Goal: Information Seeking & Learning: Learn about a topic

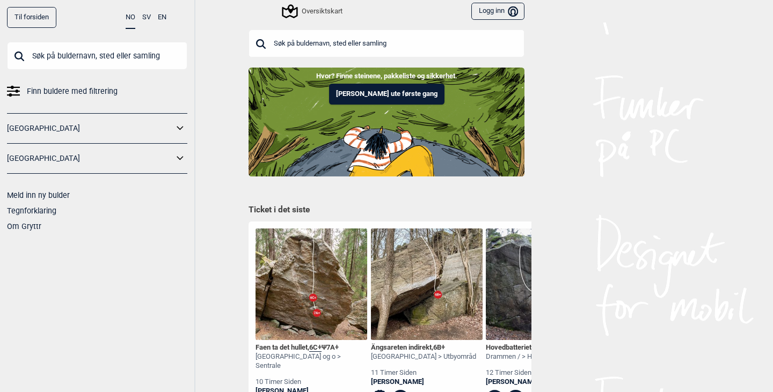
click at [315, 38] on input "text" at bounding box center [387, 44] width 276 height 28
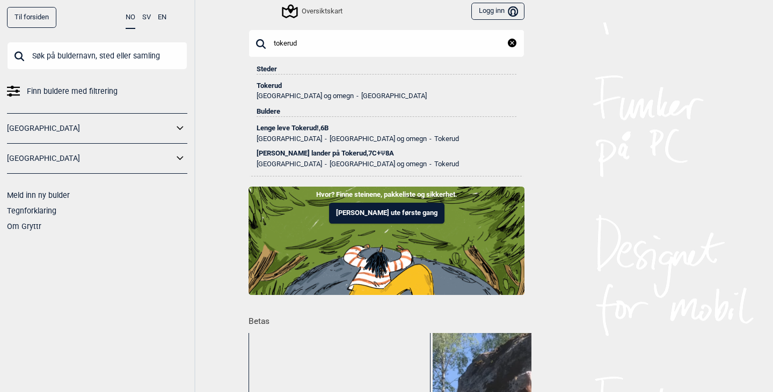
type input "tokerud"
click at [340, 154] on div "[PERSON_NAME] lander på Tokerud , 7C+ Ψ 8A" at bounding box center [387, 154] width 260 height 8
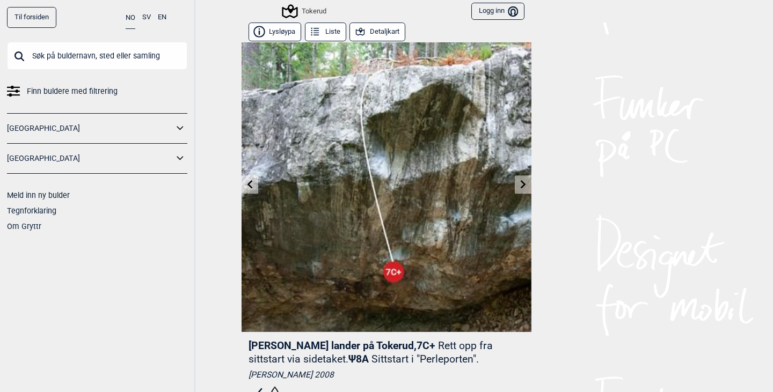
click at [525, 182] on link at bounding box center [523, 185] width 17 height 18
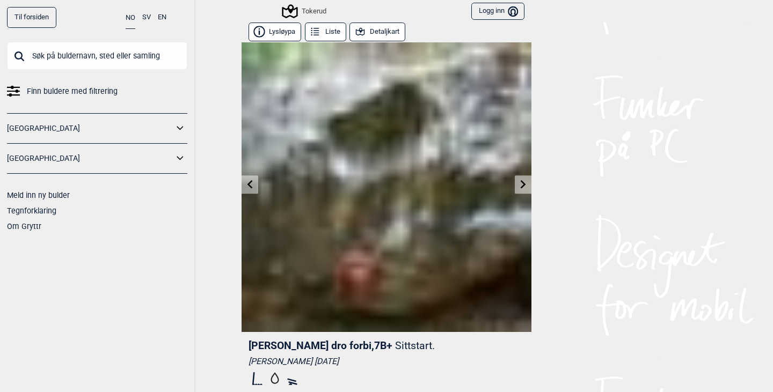
click at [525, 182] on link at bounding box center [523, 185] width 17 height 18
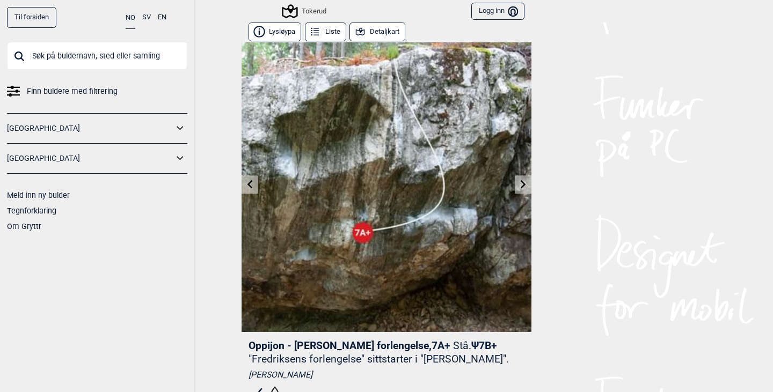
click at [525, 182] on link at bounding box center [523, 185] width 17 height 18
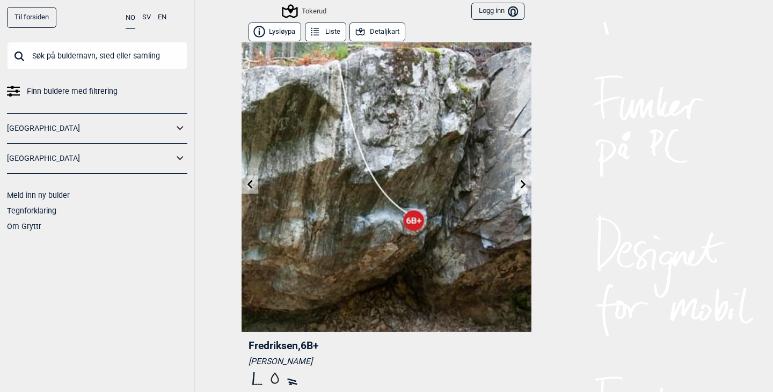
click at [525, 182] on link at bounding box center [523, 185] width 17 height 18
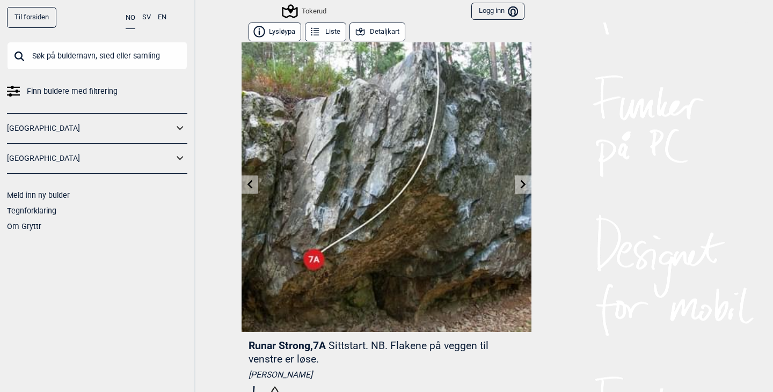
click at [525, 182] on link at bounding box center [523, 185] width 17 height 18
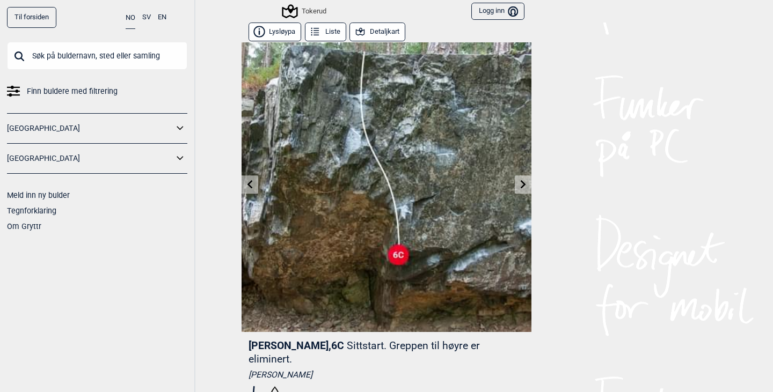
click at [525, 182] on link at bounding box center [523, 185] width 17 height 18
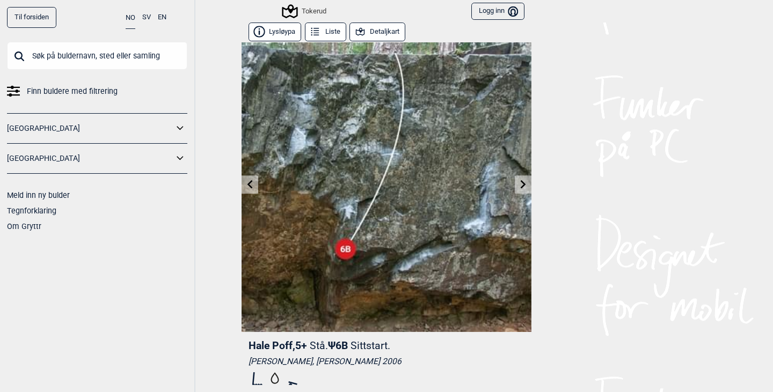
click at [525, 182] on link at bounding box center [523, 185] width 17 height 18
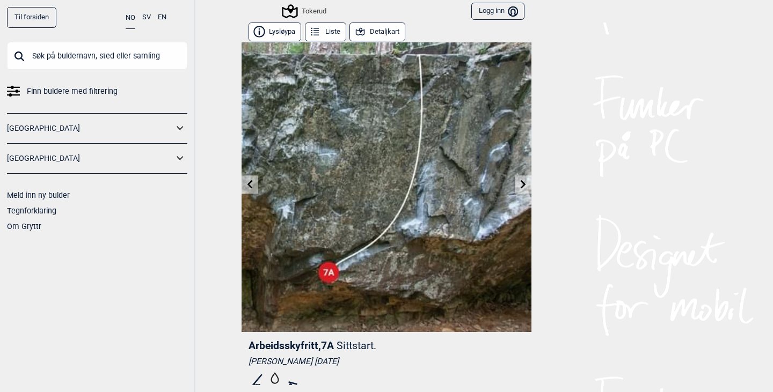
click at [525, 182] on link at bounding box center [523, 185] width 17 height 18
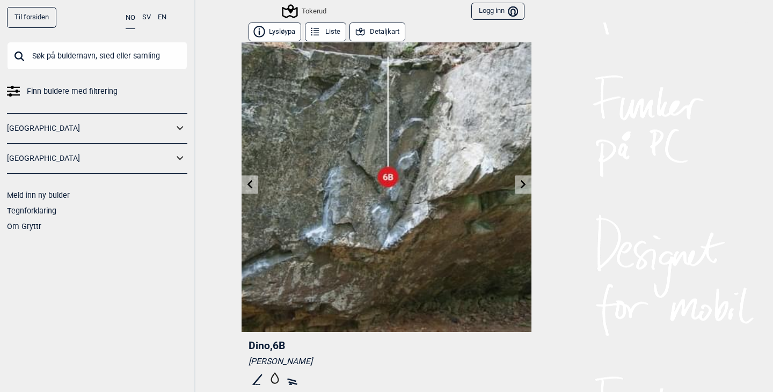
click at [525, 182] on link at bounding box center [523, 185] width 17 height 18
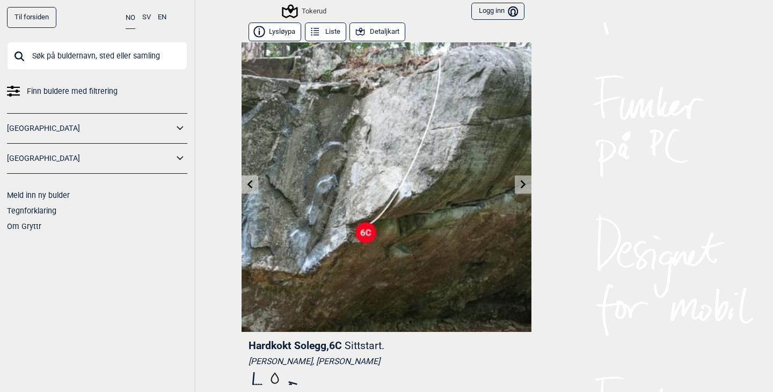
drag, startPoint x: 525, startPoint y: 182, endPoint x: 519, endPoint y: 182, distance: 5.9
click at [521, 182] on icon at bounding box center [523, 184] width 5 height 9
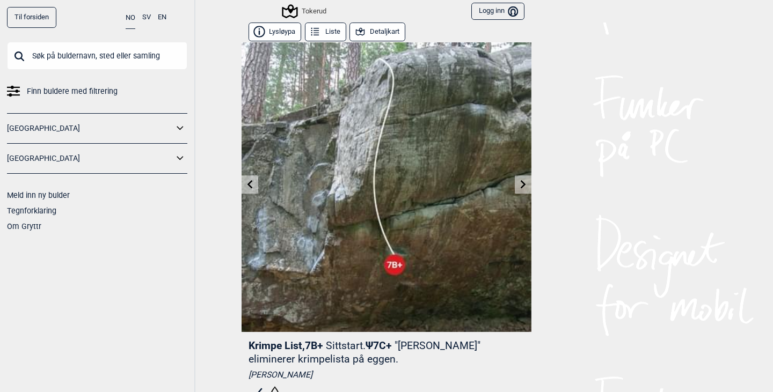
click at [521, 182] on icon at bounding box center [523, 184] width 5 height 9
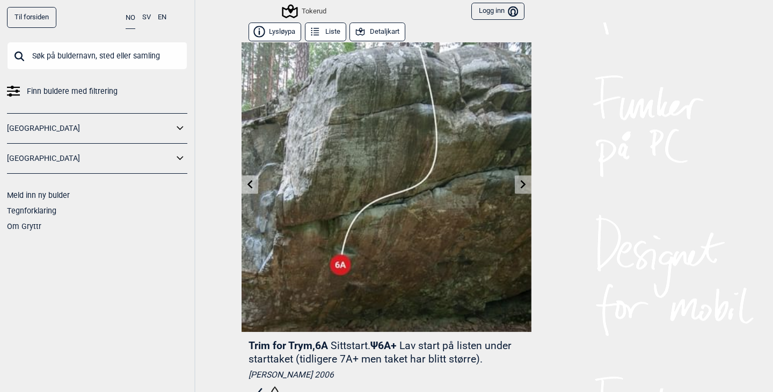
click at [521, 182] on icon at bounding box center [523, 184] width 5 height 9
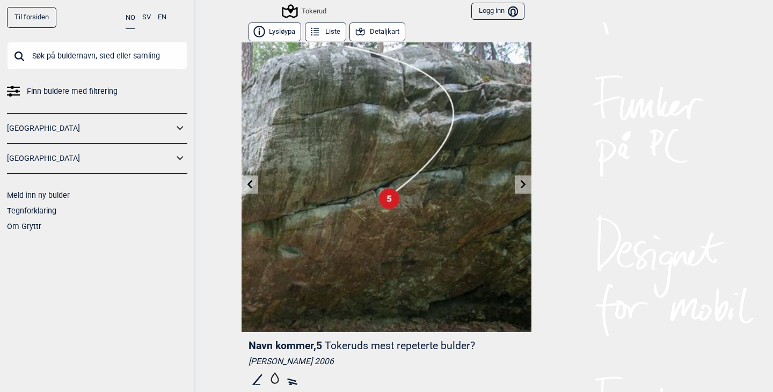
click at [521, 182] on icon at bounding box center [523, 184] width 5 height 9
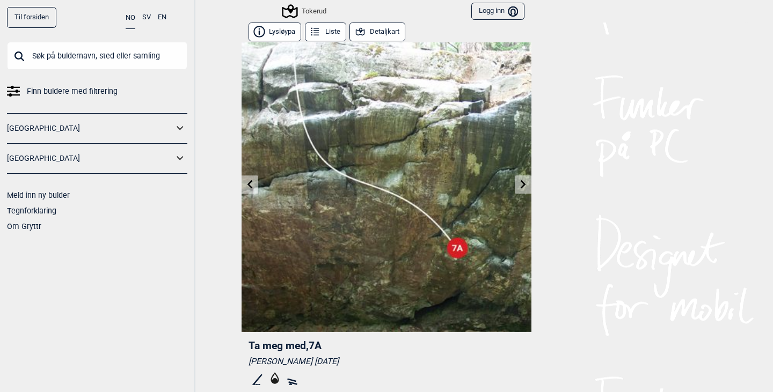
click at [521, 182] on icon at bounding box center [523, 184] width 5 height 9
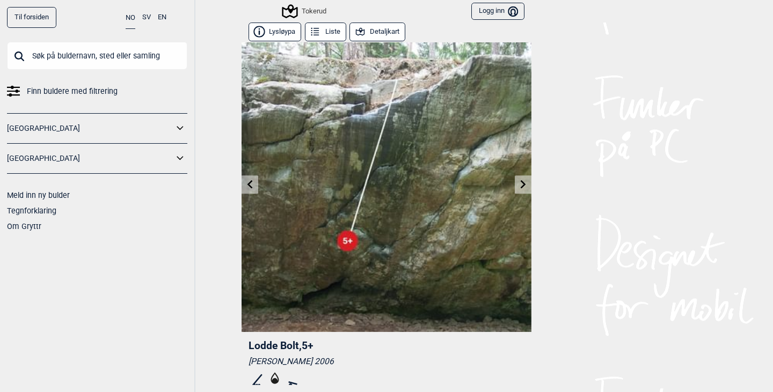
click at [521, 182] on icon at bounding box center [523, 184] width 5 height 9
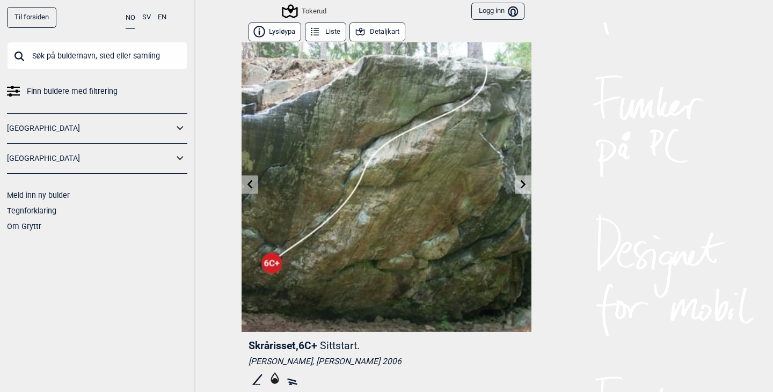
click at [521, 182] on icon at bounding box center [523, 184] width 5 height 9
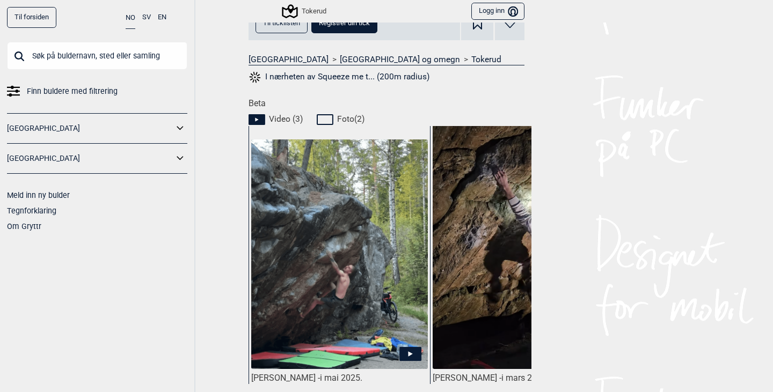
scroll to position [417, 0]
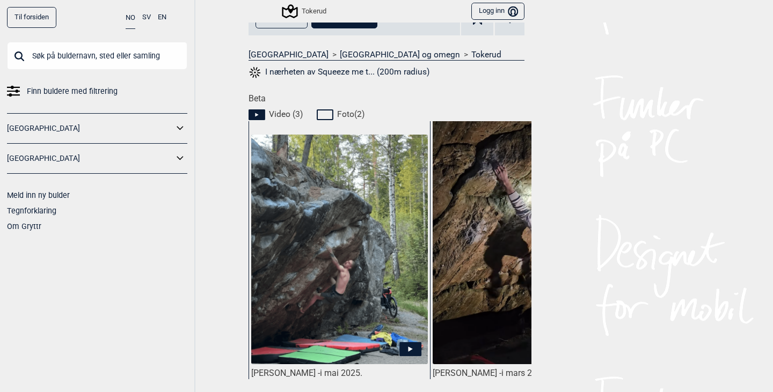
click at [361, 265] on img at bounding box center [339, 250] width 177 height 230
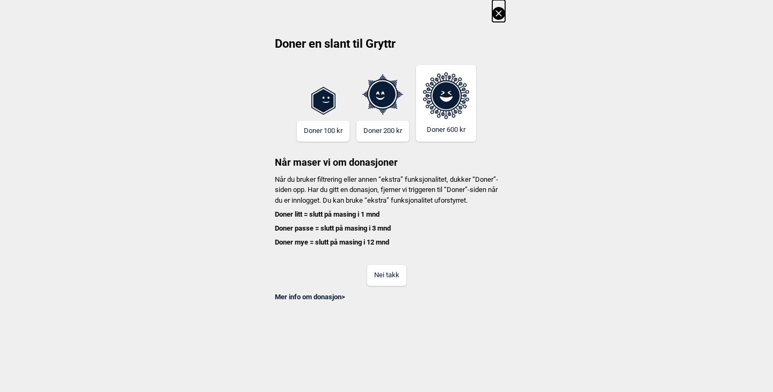
click at [392, 286] on button "Nei takk" at bounding box center [386, 275] width 39 height 21
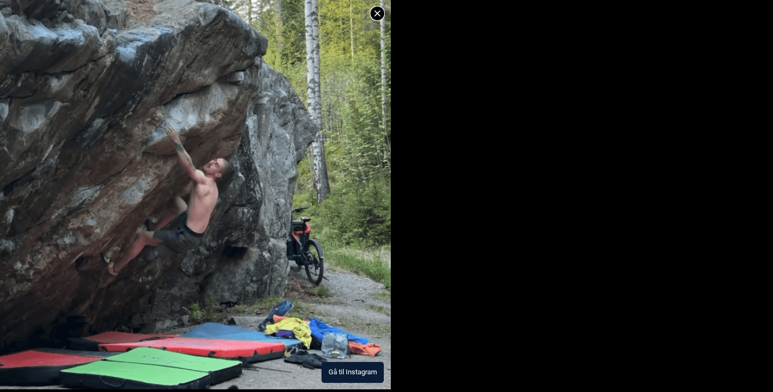
click at [355, 372] on button "Gå til Instagram" at bounding box center [353, 372] width 62 height 21
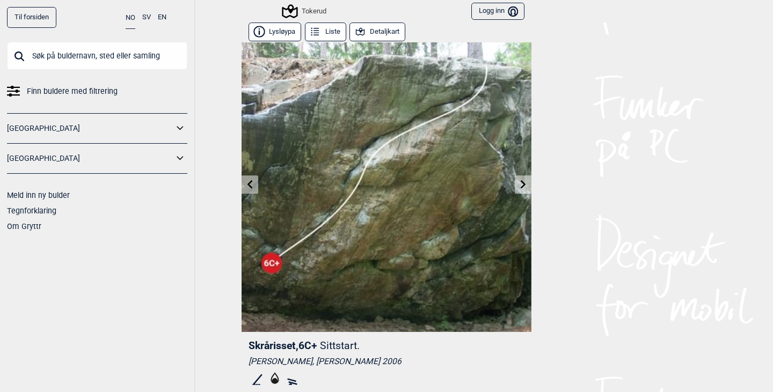
click at [515, 191] on link at bounding box center [523, 185] width 17 height 18
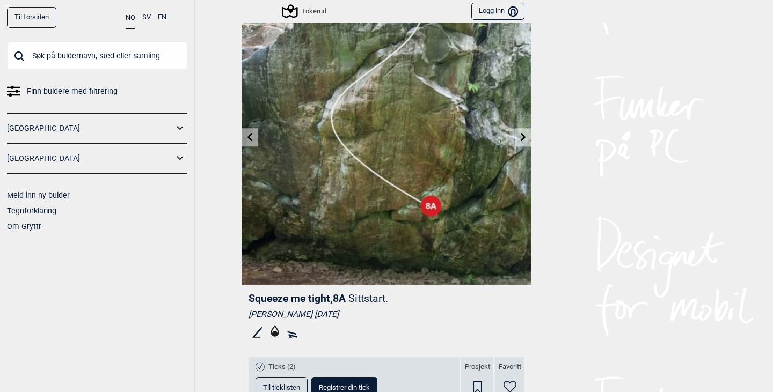
scroll to position [46, 0]
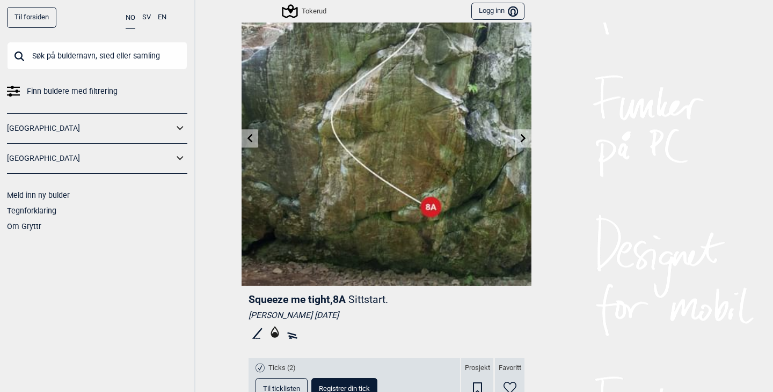
click at [519, 141] on icon at bounding box center [523, 138] width 9 height 9
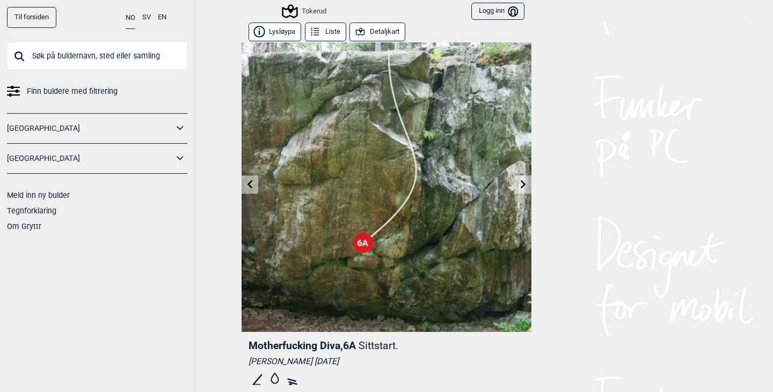
click at [519, 185] on icon at bounding box center [523, 184] width 9 height 9
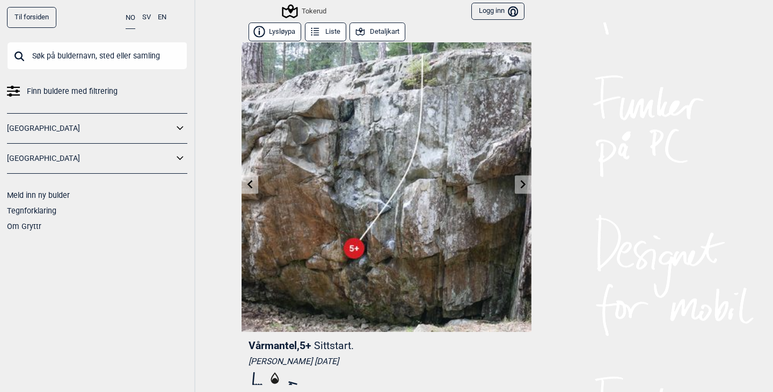
click at [519, 185] on icon at bounding box center [523, 184] width 9 height 9
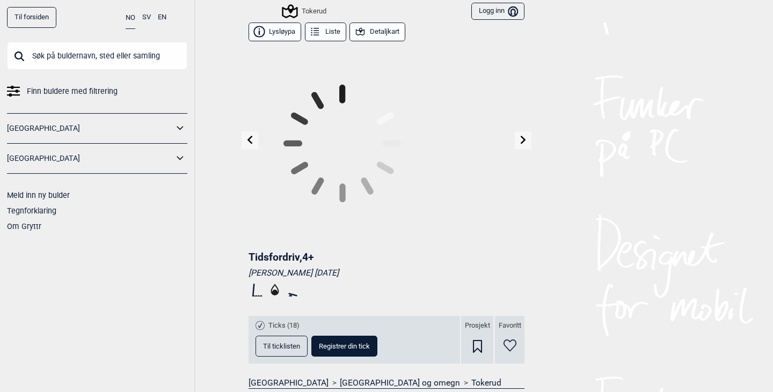
click at [519, 144] on icon at bounding box center [523, 140] width 9 height 9
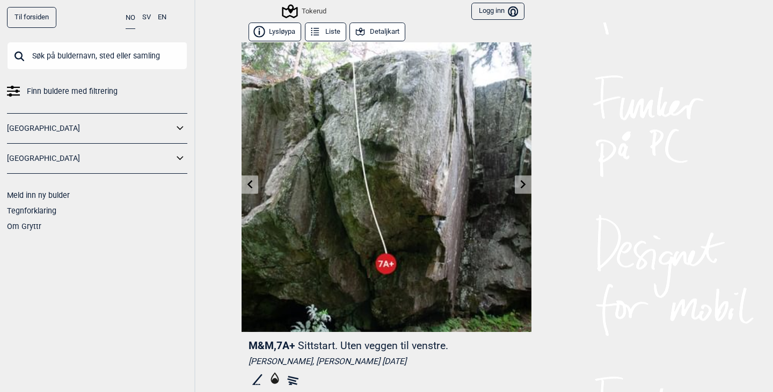
click at [519, 185] on icon at bounding box center [523, 184] width 9 height 9
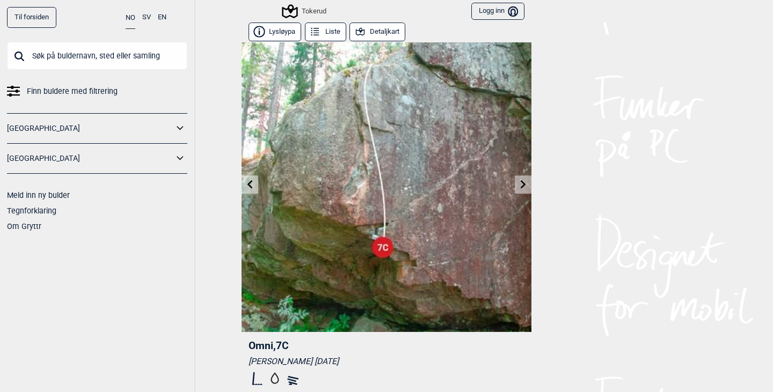
click at [519, 185] on icon at bounding box center [523, 184] width 9 height 9
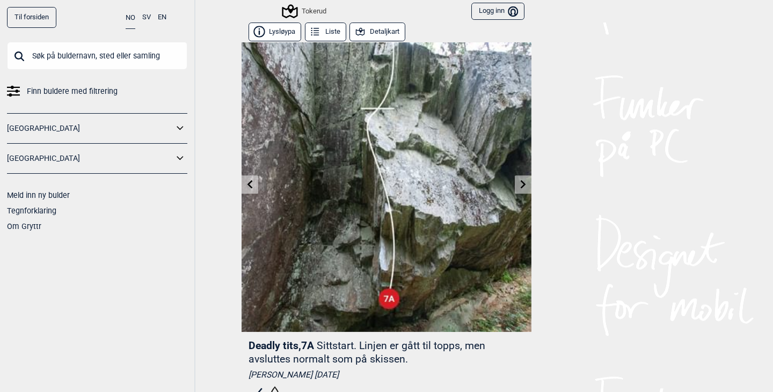
click at [519, 185] on icon at bounding box center [523, 184] width 9 height 9
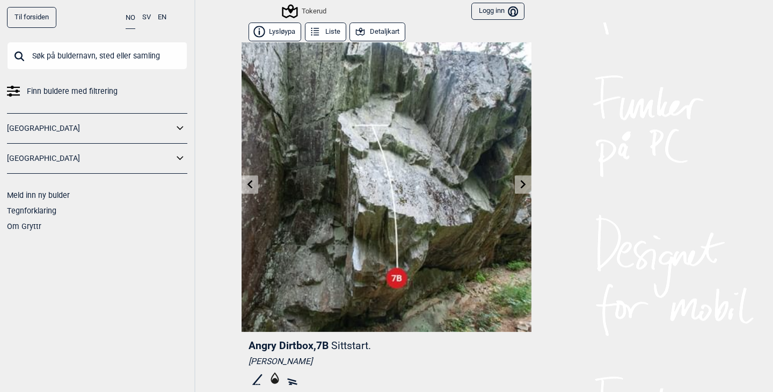
click at [519, 185] on icon at bounding box center [523, 184] width 9 height 9
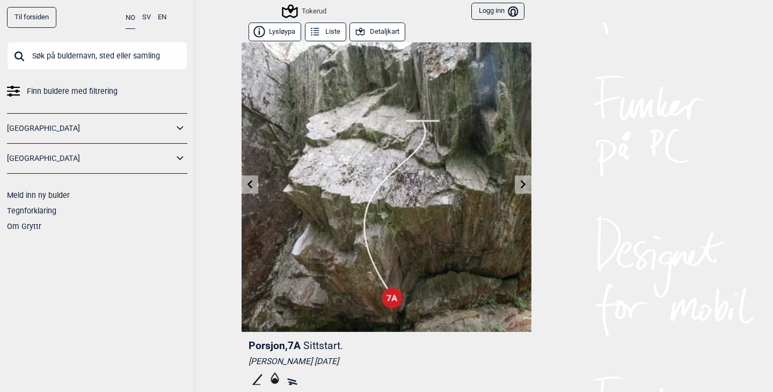
click at [519, 185] on icon at bounding box center [523, 184] width 9 height 9
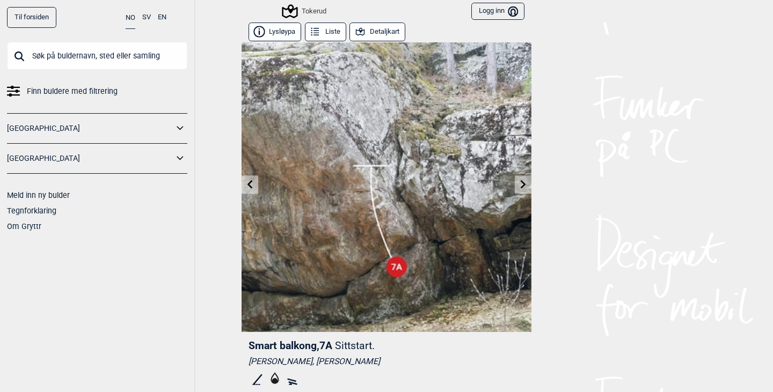
click at [519, 185] on icon at bounding box center [523, 184] width 9 height 9
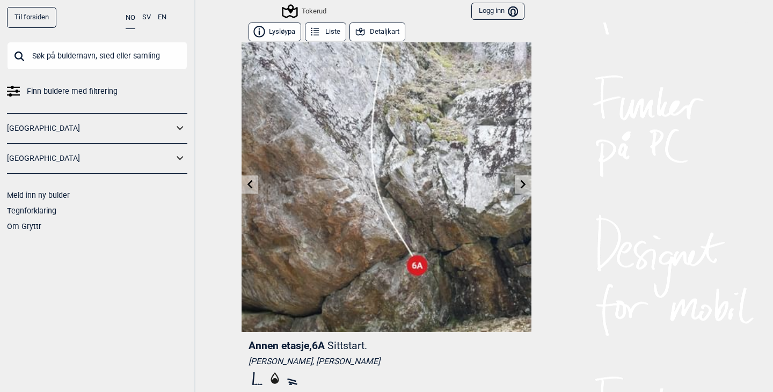
click at [519, 185] on icon at bounding box center [523, 184] width 9 height 9
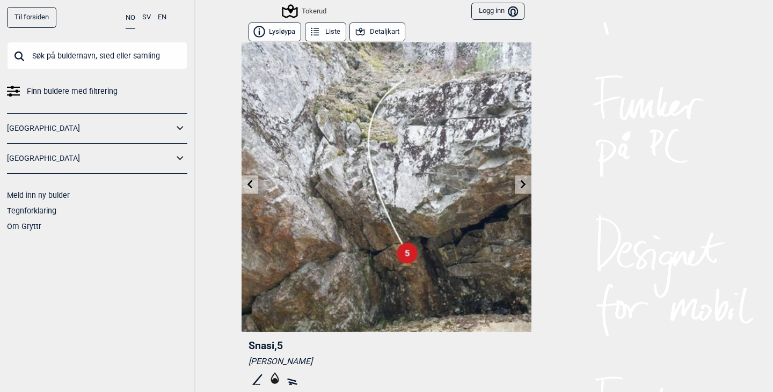
click at [519, 185] on icon at bounding box center [523, 184] width 9 height 9
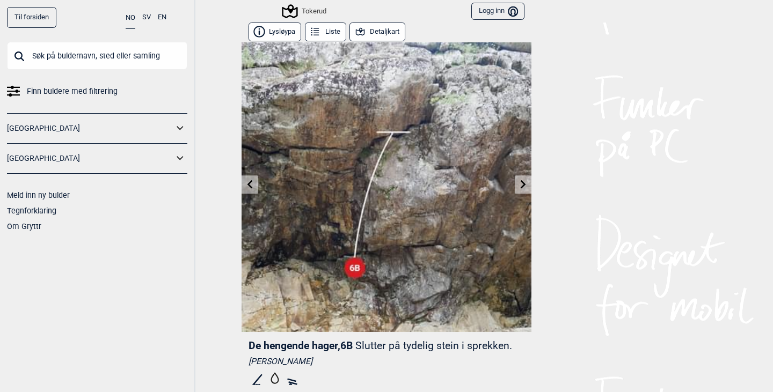
click at [519, 185] on icon at bounding box center [523, 184] width 9 height 9
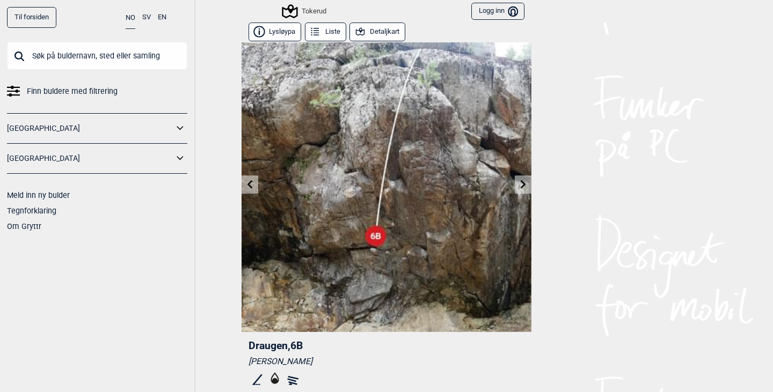
click at [519, 185] on icon at bounding box center [523, 184] width 9 height 9
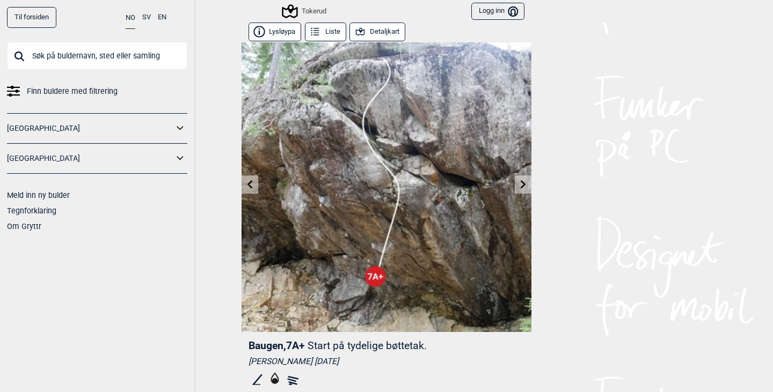
click at [519, 185] on icon at bounding box center [523, 184] width 9 height 9
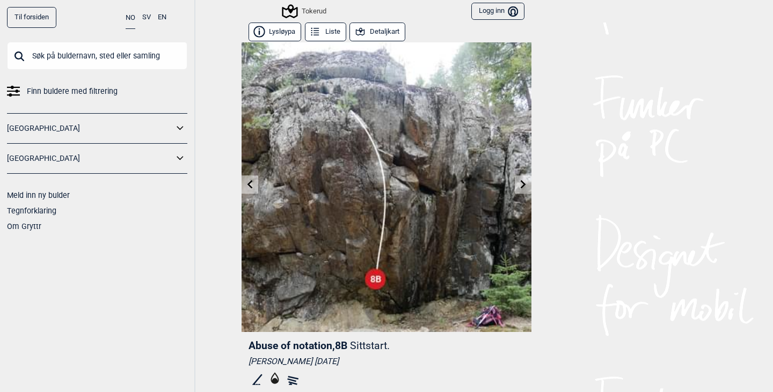
click at [519, 185] on icon at bounding box center [523, 184] width 9 height 9
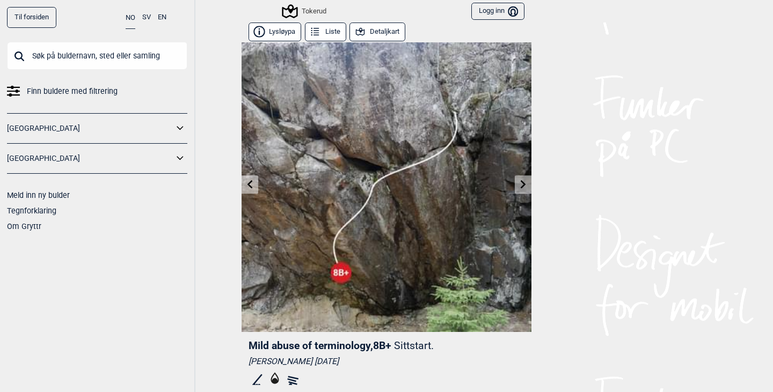
click at [246, 183] on icon at bounding box center [250, 184] width 9 height 9
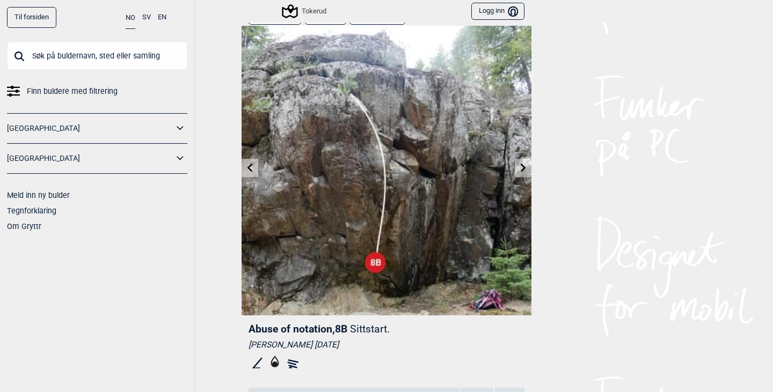
scroll to position [17, 0]
click at [519, 167] on icon at bounding box center [523, 167] width 9 height 9
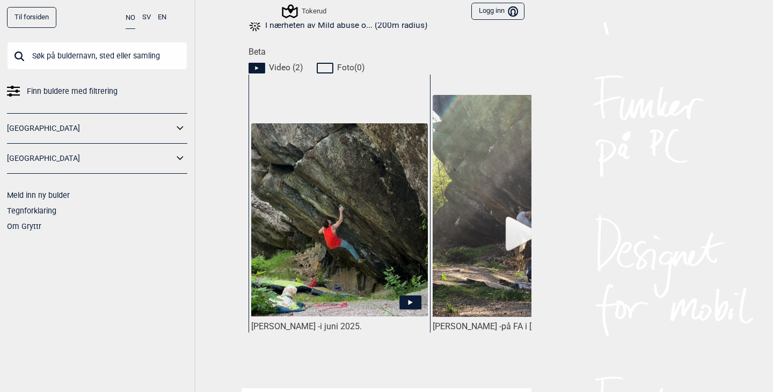
click at [369, 244] on img at bounding box center [339, 219] width 177 height 193
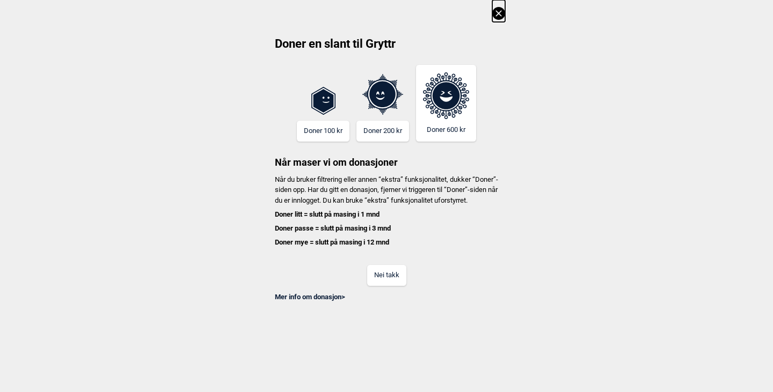
click at [496, 8] on icon at bounding box center [498, 13] width 13 height 13
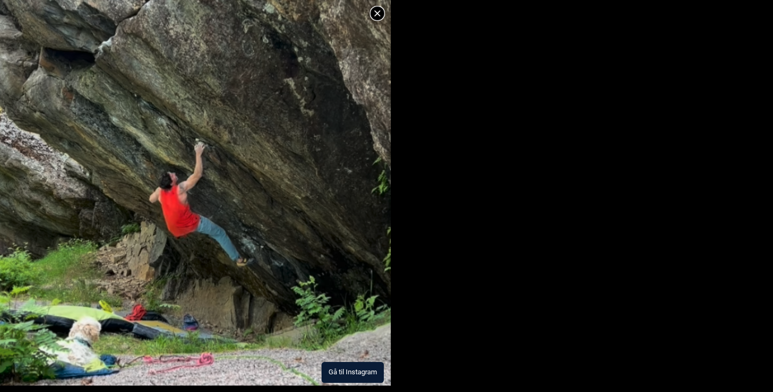
click at [336, 372] on button "Gå til Instagram" at bounding box center [353, 372] width 62 height 21
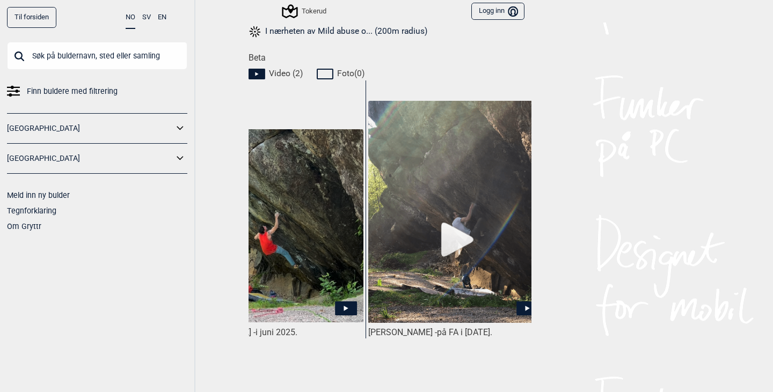
scroll to position [0, 80]
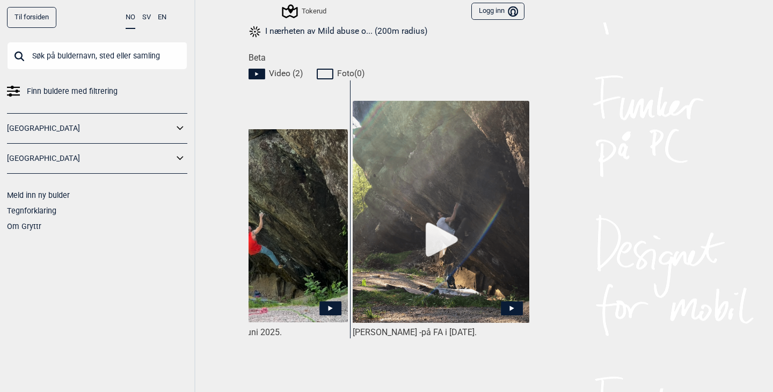
click at [440, 243] on img at bounding box center [441, 212] width 177 height 222
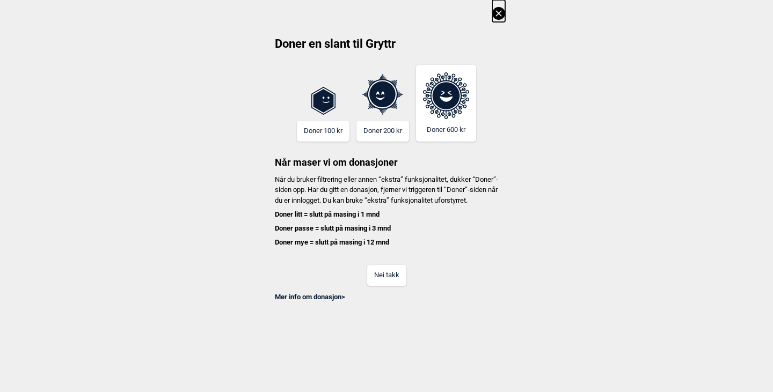
click at [384, 286] on button "Nei takk" at bounding box center [386, 275] width 39 height 21
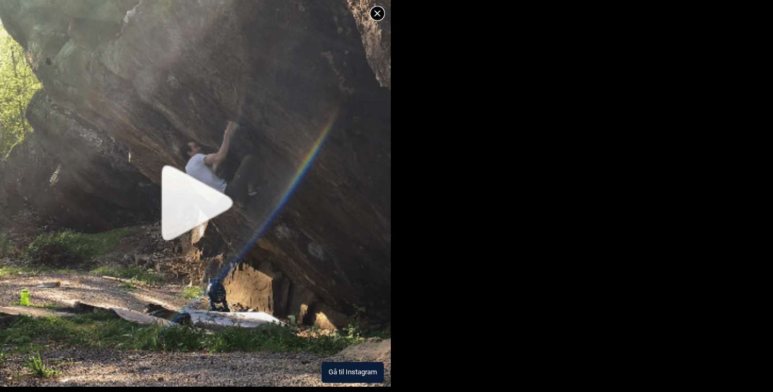
click at [200, 214] on img at bounding box center [195, 141] width 391 height 491
